Goal: Task Accomplishment & Management: Manage account settings

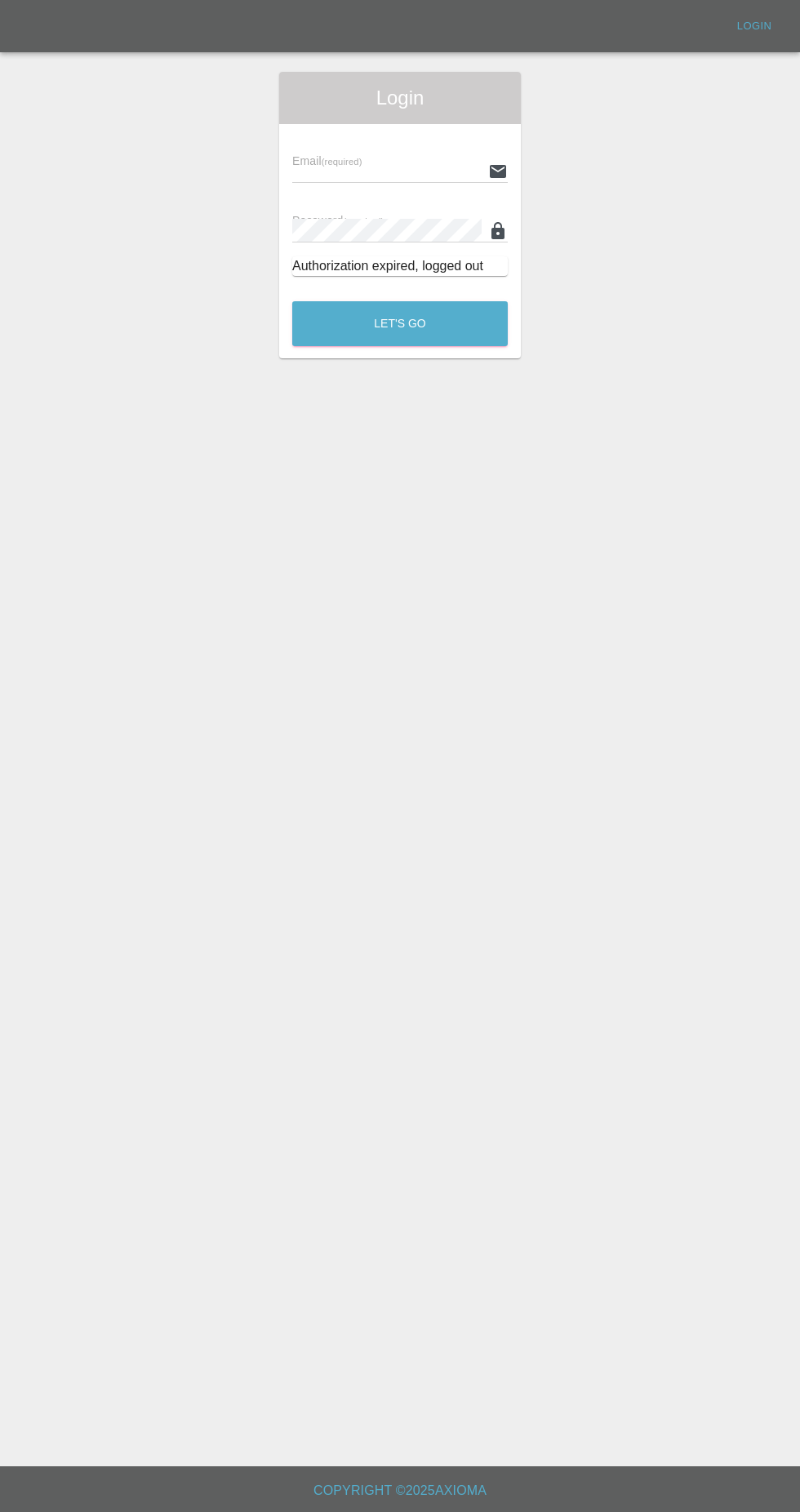
click at [327, 173] on input "text" at bounding box center [387, 171] width 189 height 24
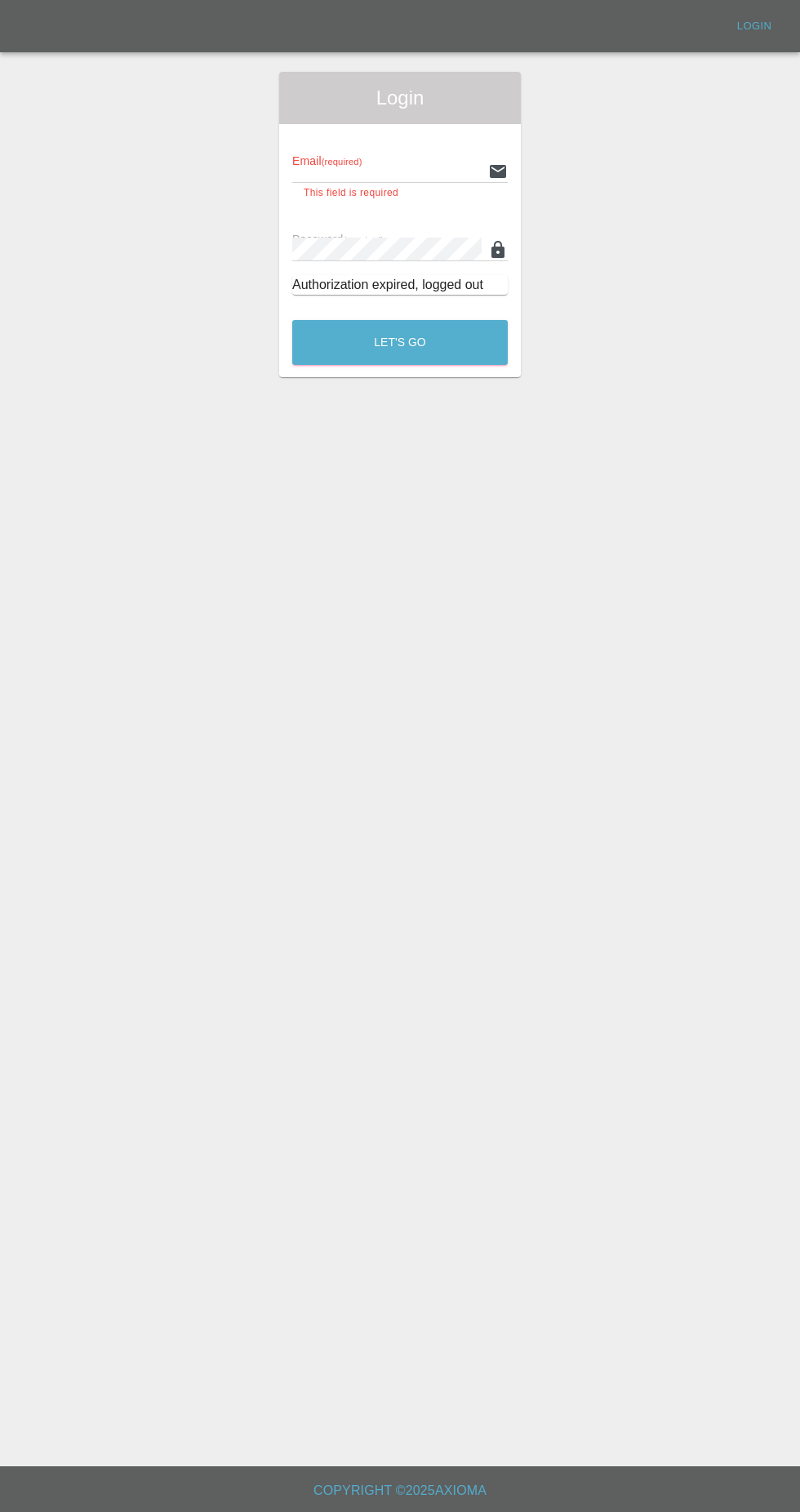
type input "[EMAIL_ADDRESS][DOMAIN_NAME]"
click at [293, 320] on button "Let's Go" at bounding box center [400, 343] width 216 height 45
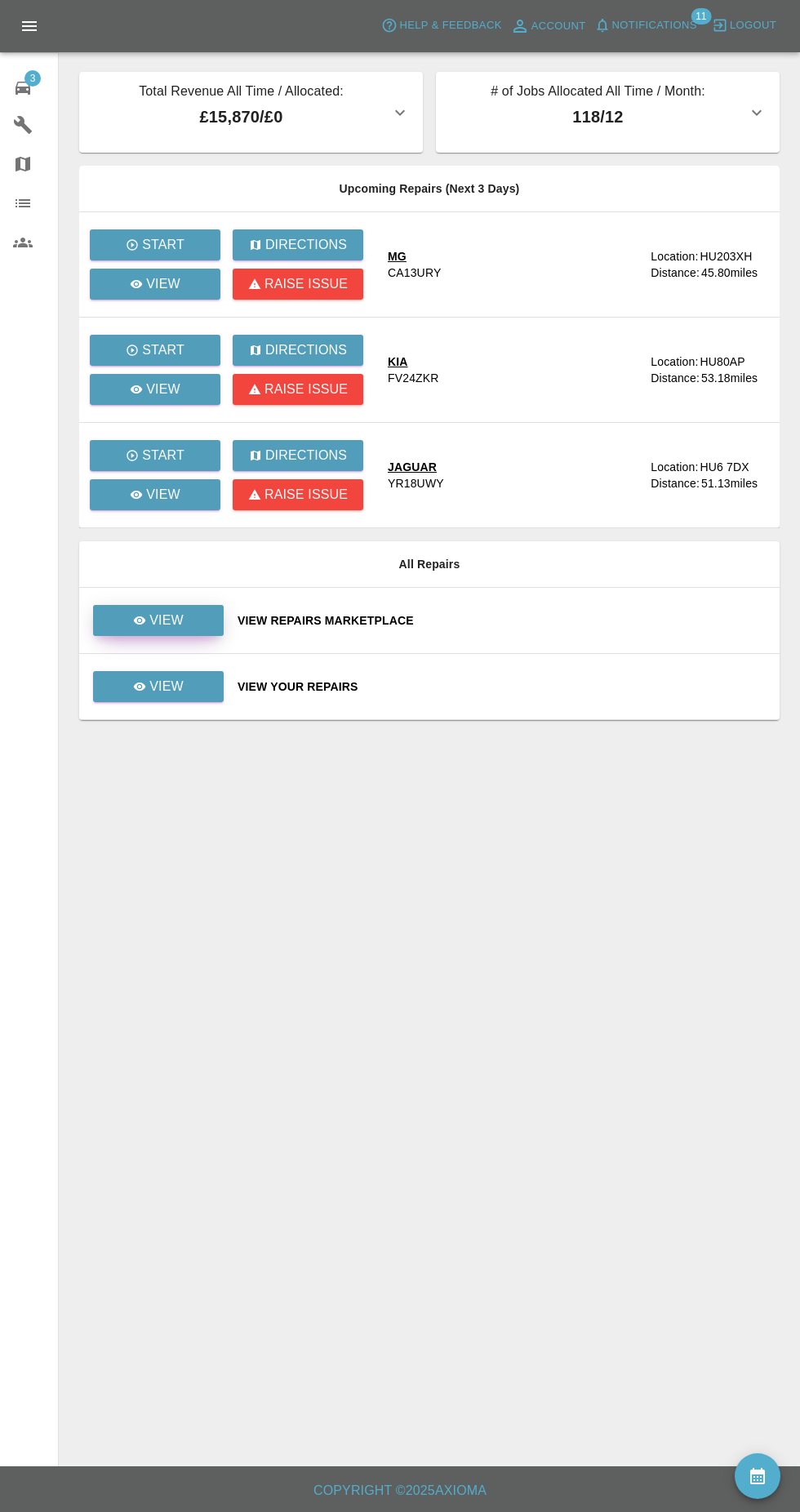
click at [145, 622] on icon at bounding box center [139, 621] width 12 height 8
click at [140, 687] on icon at bounding box center [139, 686] width 12 height 8
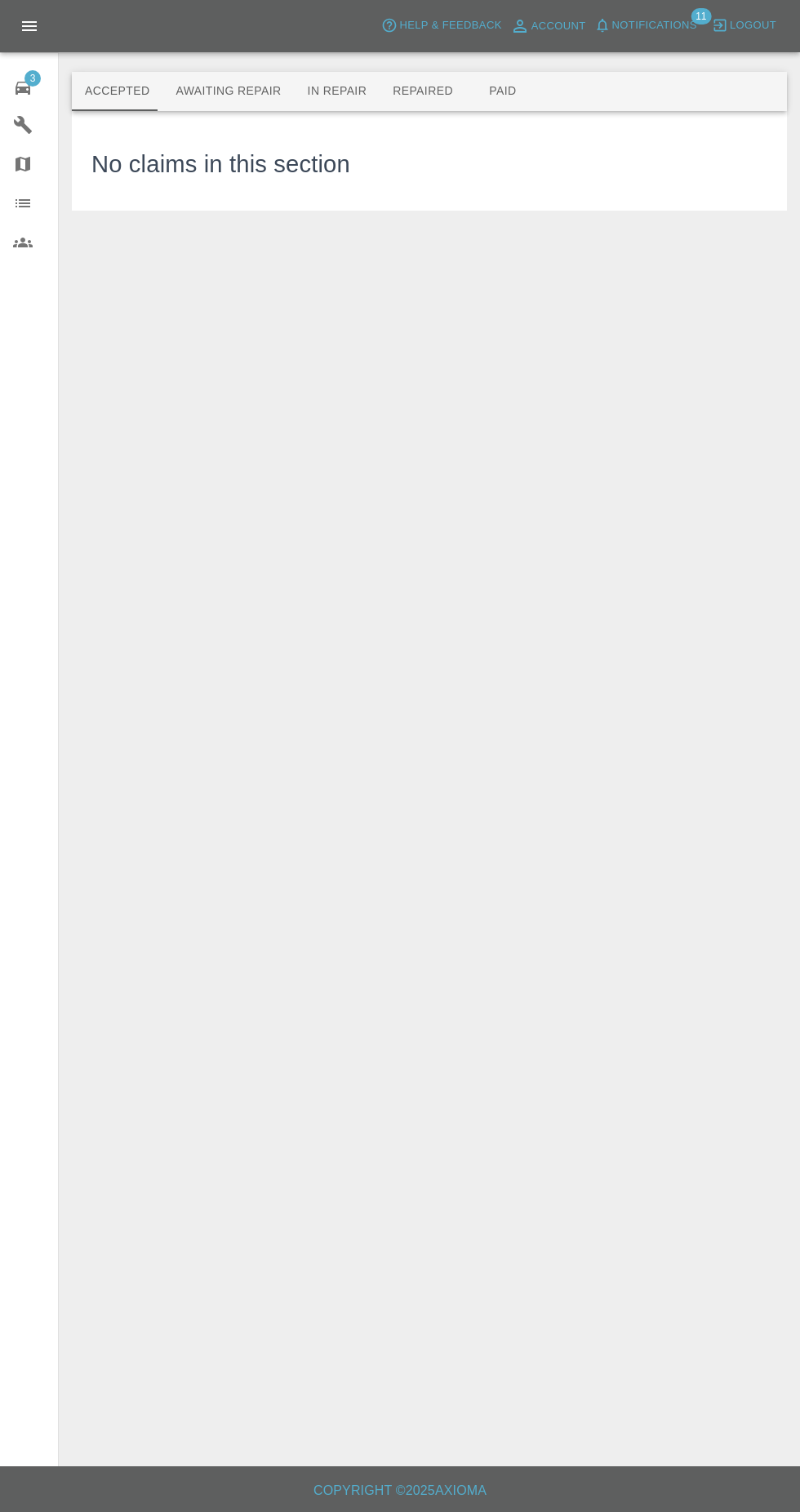
click at [200, 102] on button "Awaiting Repair" at bounding box center [229, 91] width 132 height 39
